Goal: Information Seeking & Learning: Check status

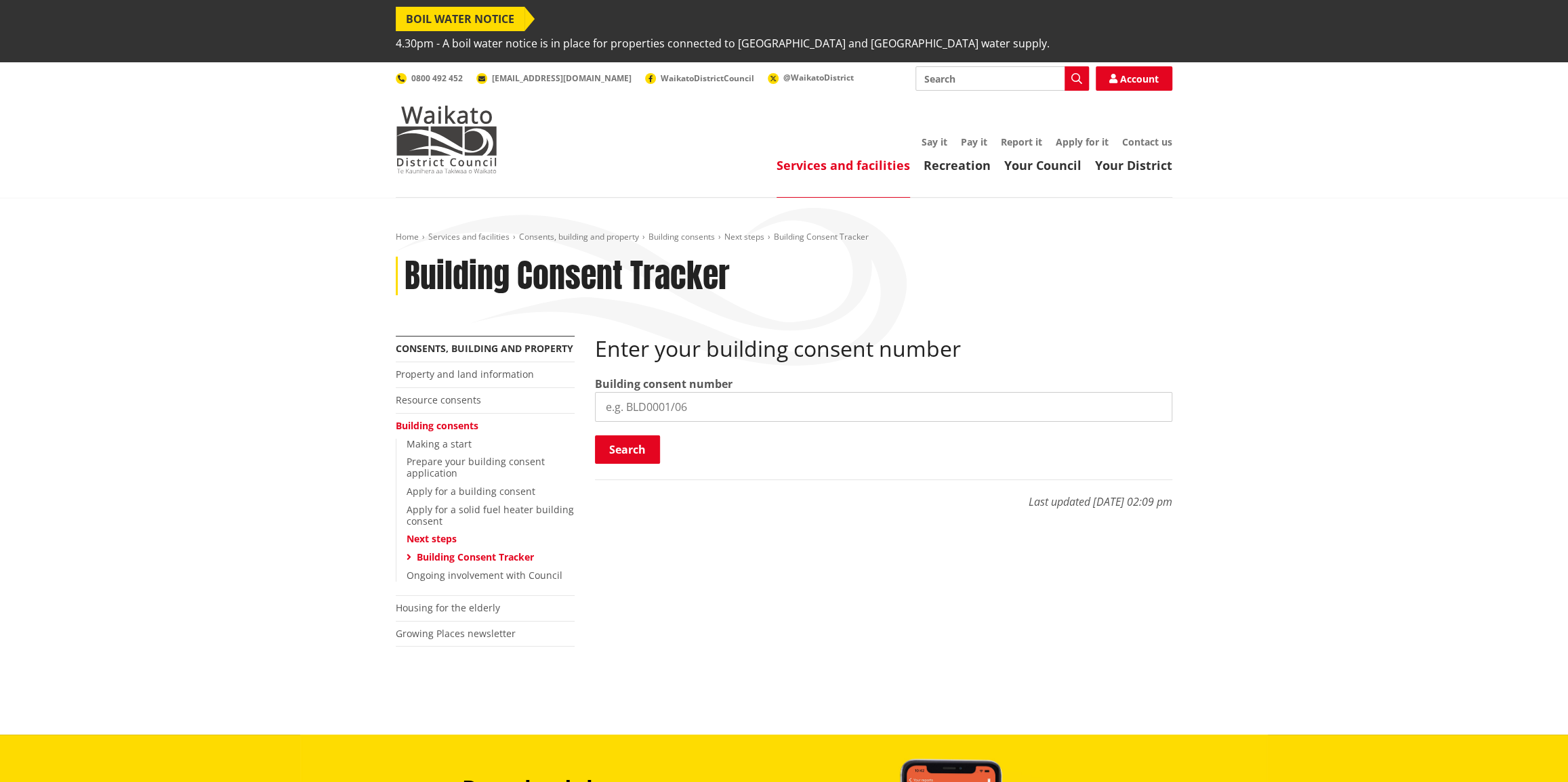
click at [749, 393] on input "search" at bounding box center [884, 407] width 578 height 30
paste input "BLD0370/26"
type input "BLD0370/26"
click at [616, 436] on button "Search" at bounding box center [627, 450] width 65 height 28
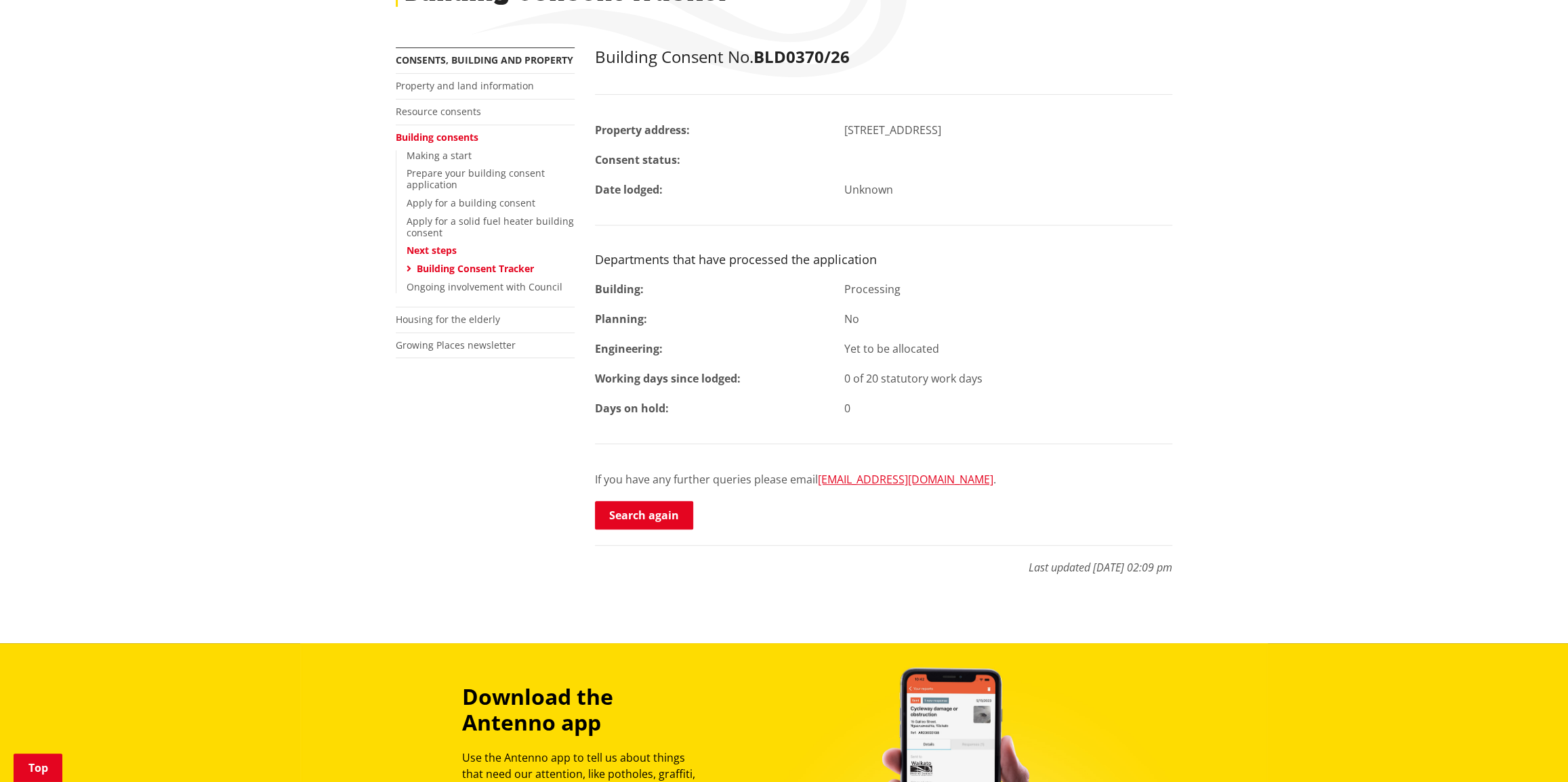
scroll to position [307, 0]
